Goal: Transaction & Acquisition: Obtain resource

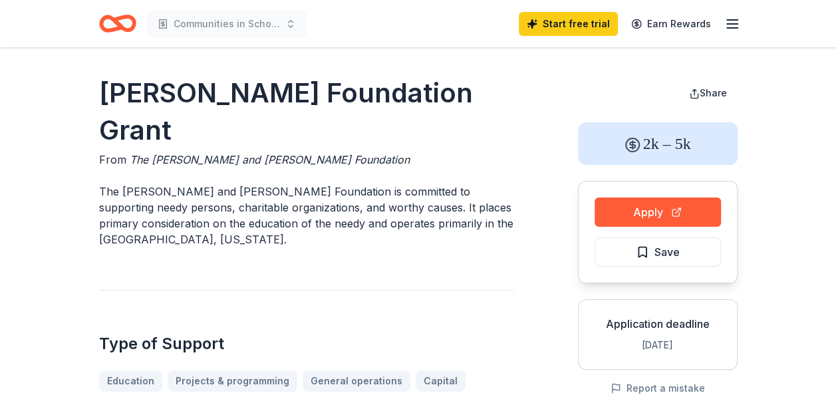
click at [126, 17] on icon "Home" at bounding box center [123, 23] width 21 height 13
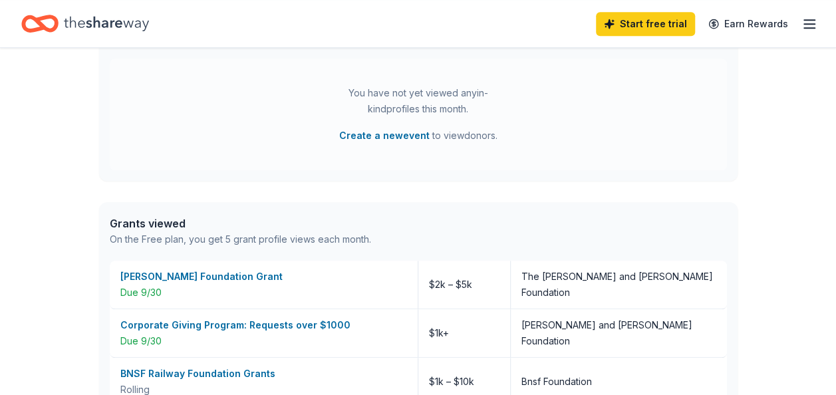
scroll to position [466, 0]
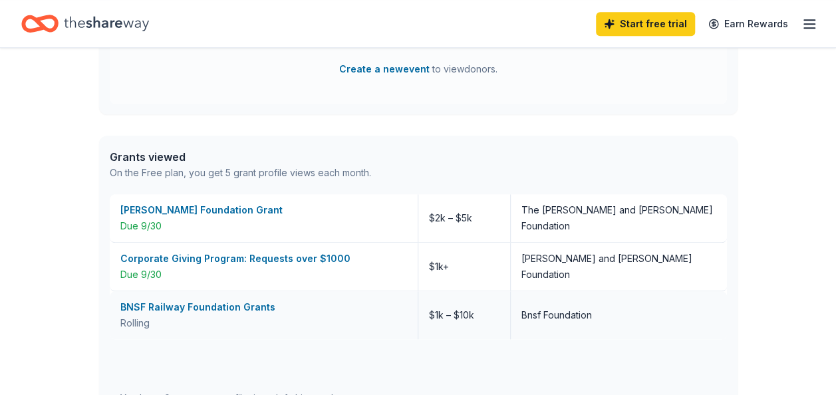
click at [250, 305] on div "BNSF Railway Foundation Grants" at bounding box center [263, 307] width 287 height 16
click at [172, 263] on div "Corporate Giving Program: Requests over $1000" at bounding box center [263, 259] width 287 height 16
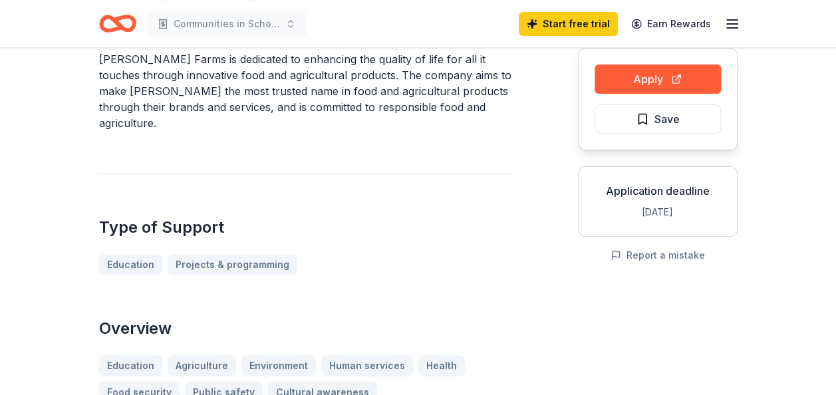
scroll to position [67, 0]
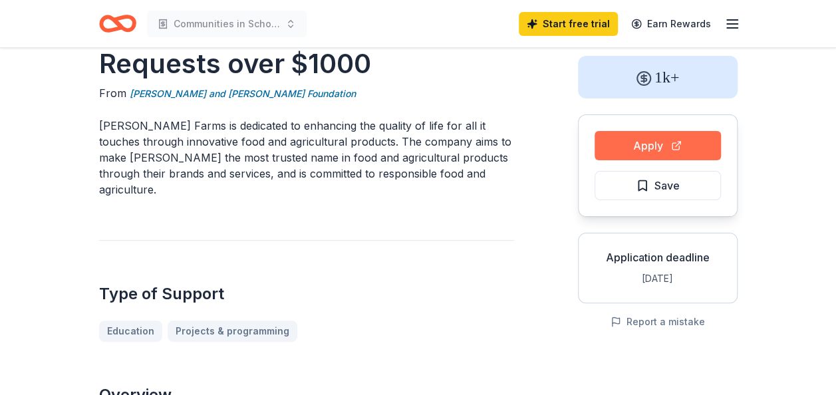
click at [631, 144] on button "Apply" at bounding box center [658, 145] width 126 height 29
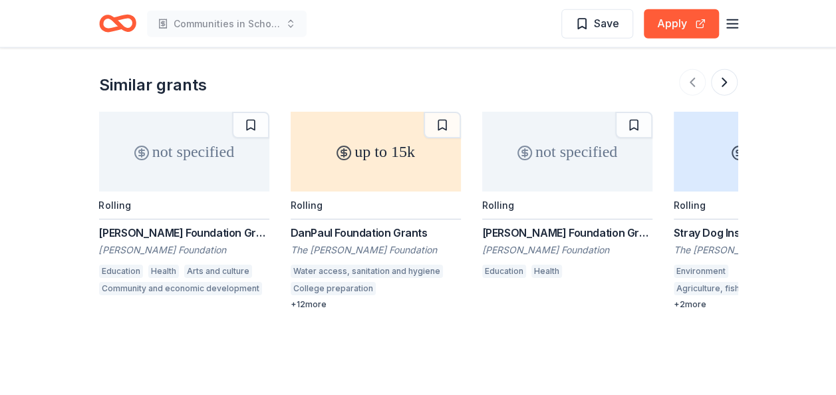
scroll to position [1530, 0]
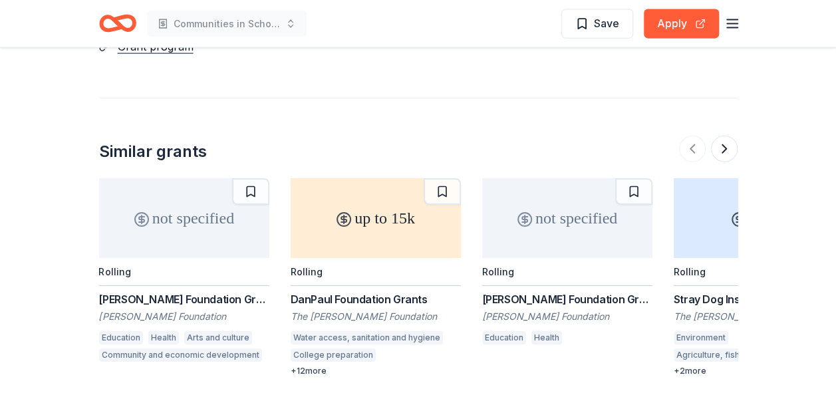
click at [177, 197] on div "not specified" at bounding box center [184, 218] width 170 height 80
click at [353, 209] on div "up to 15k" at bounding box center [376, 218] width 170 height 80
click at [548, 197] on div "not specified" at bounding box center [567, 218] width 170 height 80
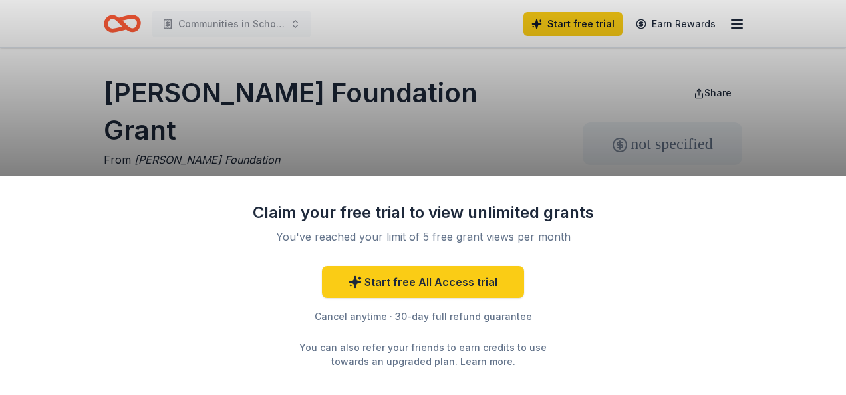
click at [532, 146] on div "Claim your free trial to view unlimited grants You've reached your limit of 5 f…" at bounding box center [423, 197] width 846 height 395
drag, startPoint x: 436, startPoint y: 333, endPoint x: 341, endPoint y: 156, distance: 200.7
click at [341, 156] on div "Claim your free trial to view unlimited grants You've reached your limit of 5 f…" at bounding box center [423, 197] width 846 height 395
click at [339, 150] on div "Claim your free trial to view unlimited grants You've reached your limit of 5 f…" at bounding box center [423, 197] width 846 height 395
